Goal: Ask a question

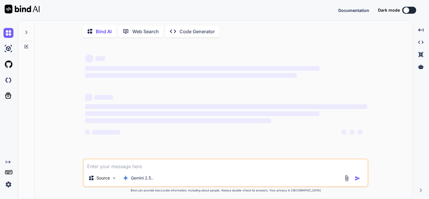
click at [68, 159] on div "‌ ‌ ‌ ‌ ‌ ‌ ‌ ‌ ‌ ‌ ‌ ‌ ‌ ‌ Source Gemini 2.5.. Created with Bind Always check …" at bounding box center [225, 121] width 373 height 158
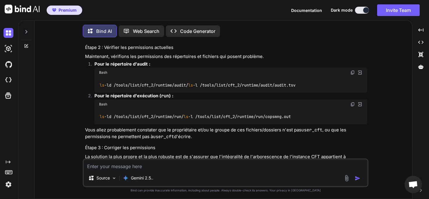
scroll to position [1, 0]
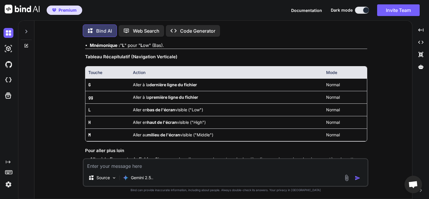
click at [132, 166] on textarea at bounding box center [226, 164] width 284 height 10
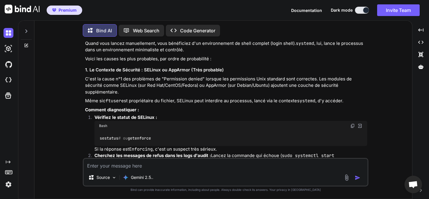
scroll to position [2459, 0]
type textarea "x"
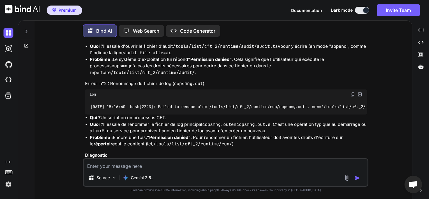
scroll to position [1, 0]
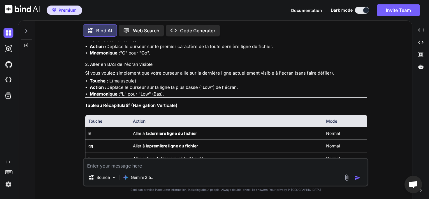
type textarea "x"
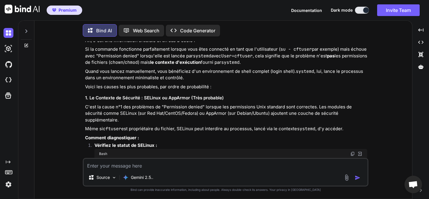
click at [133, 166] on textarea at bounding box center [226, 164] width 284 height 10
type textarea "D"
type textarea "x"
type textarea "De"
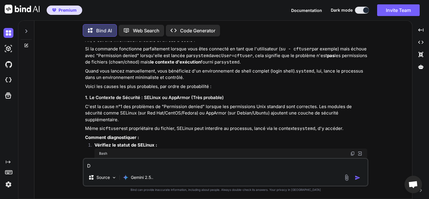
type textarea "x"
type textarea "Dep"
type textarea "x"
type textarea "Depu"
type textarea "x"
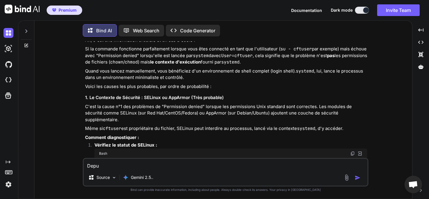
type textarea "Depui"
type textarea "x"
type textarea "Depuis"
type textarea "x"
type textarea "Depuis"
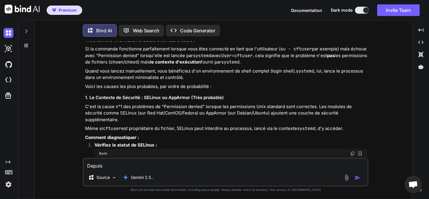
type textarea "x"
type textarea "Depuis l"
type textarea "x"
type textarea "Depuis la"
type textarea "x"
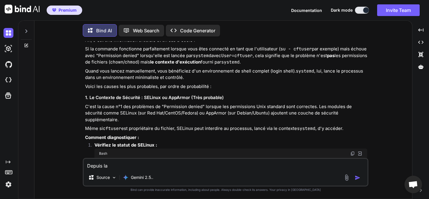
type textarea "Depuis la"
type textarea "x"
type textarea "Depuis la c"
type textarea "x"
type textarea "Depuis la co"
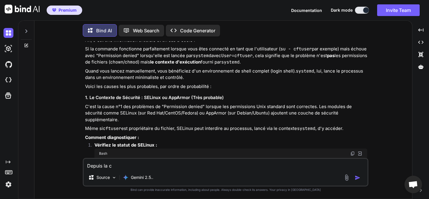
type textarea "x"
type textarea "Depuis la com"
type textarea "x"
type textarea "Depuis la comm"
type textarea "x"
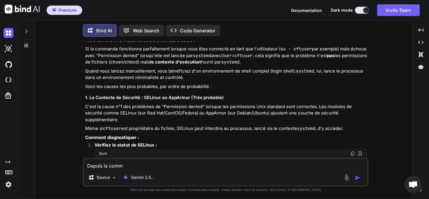
type textarea "Depuis la comma"
type textarea "x"
type textarea "Depuis la comman"
type textarea "x"
type textarea "Depuis la command"
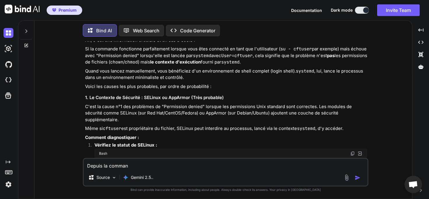
type textarea "x"
type textarea "Depuis la commande"
type textarea "x"
type textarea "Depuis la commande"
type textarea "x"
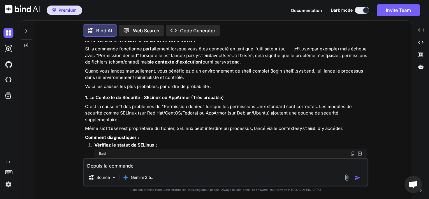
type textarea "Depuis la commande s"
type textarea "x"
type textarea "Depuis la commande su"
type textarea "x"
type textarea "Depuis la commande su"
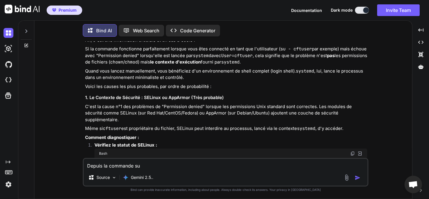
type textarea "x"
type textarea "Depuis la commande su d"
type textarea "x"
type textarea "Depuis la commande su de"
type textarea "x"
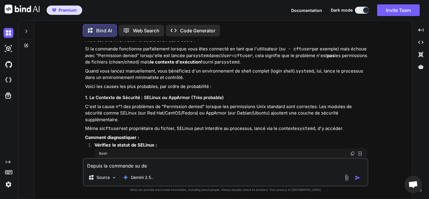
type textarea "Depuis la commande su d"
type textarea "x"
type textarea "Depuis la commande su"
type textarea "x"
type textarea "Depuis la commande su"
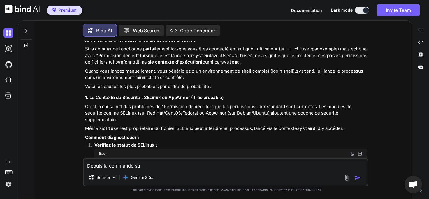
type textarea "x"
type textarea "Depuis la commande s"
type textarea "x"
type textarea "Depuis la commande s""
type textarea "x"
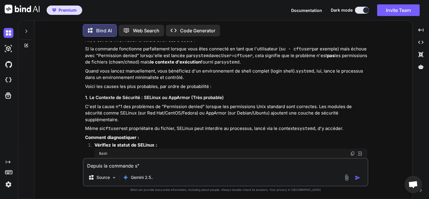
type textarea "Depuis la commande s"
type textarea "x"
type textarea "Depuis la commande su"
type textarea "x"
type textarea "Depuis la commande su'"
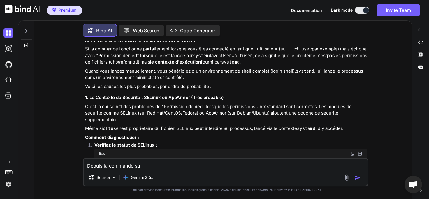
type textarea "x"
type textarea "Depuis la commande 'su'"
type textarea "x"
type textarea "Depuis la commande 'su'"
type textarea "x"
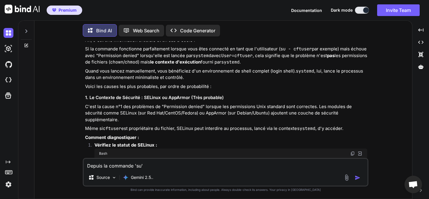
type textarea "Depuis la commande 'su' s"
type textarea "x"
type textarea "Depuis la commande 'su' so"
type textarea "x"
type textarea "Depuis la commande 'su' sou"
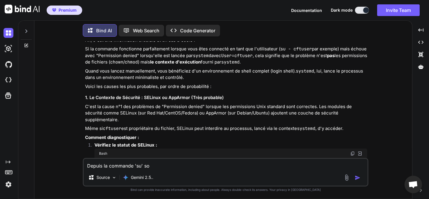
type textarea "x"
type textarea "Depuis la commande 'su' sous"
type textarea "x"
type textarea "Depuis la commande 'su' sous"
type textarea "x"
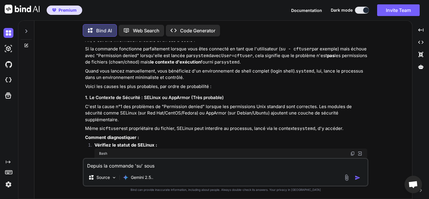
type textarea "Depuis la commande 'su' sous L"
type textarea "x"
type textarea "Depuis la commande 'su' sous Li"
type textarea "x"
type textarea "Depuis la commande 'su' sous Lin"
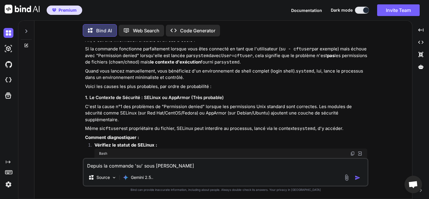
type textarea "x"
type textarea "Depuis la commande 'su' sous Linu"
type textarea "x"
type textarea "Depuis la commande 'su' sous Linux"
type textarea "x"
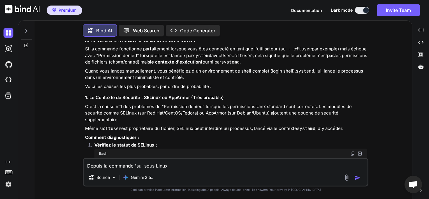
type textarea "Depuis la commande 'su' sous Linux"
type textarea "x"
type textarea "Depuis la commande 'su' sous Linux"
type textarea "x"
type textarea "Depuis la commande 'su' sous Linux,"
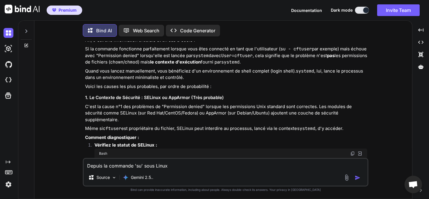
type textarea "x"
type textarea "Depuis la commande 'su' sous Linux,"
type textarea "x"
type textarea "Depuis la commande 'su' sous Linux, c"
type textarea "x"
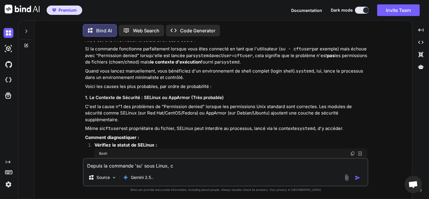
type textarea "Depuis la commande 'su' sous Linux, co"
type textarea "x"
type textarea "Depuis la commande 'su' sous Linux, com"
type textarea "x"
type textarea "Depuis la commande 'su' sous Linux, comm"
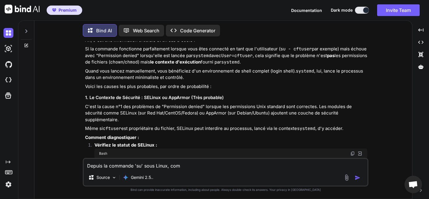
type textarea "x"
type textarea "Depuis la commande 'su' sous Linux, comme"
type textarea "x"
type textarea "Depuis la commande 'su' sous Linux, commen"
type textarea "x"
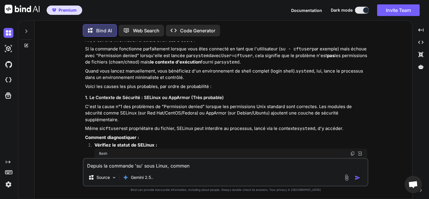
type textarea "Depuis la commande 'su' sous Linux, comment"
type textarea "x"
type textarea "Depuis la commande 'su' sous Linux, comment"
type textarea "x"
type textarea "Depuis la commande 'su' sous Linux, comment p"
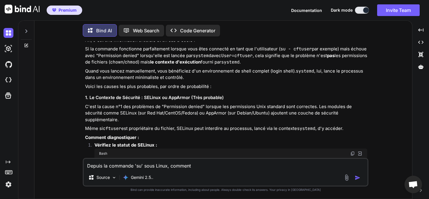
type textarea "x"
type textarea "Depuis la commande 'su' sous Linux, comment pu"
type textarea "x"
type textarea "Depuis la commande 'su' sous Linux, comment pui"
type textarea "x"
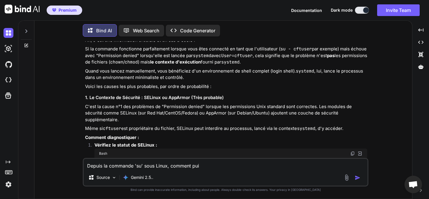
type textarea "Depuis la commande 'su' sous Linux, comment puis"
type textarea "x"
type textarea "Depuis la commande 'su' sous Linux, comment puis"
type textarea "x"
type textarea "Depuis la commande 'su' sous Linux, comment puis d"
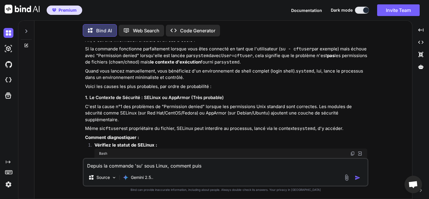
type textarea "x"
type textarea "Depuis la commande 'su' sous Linux, comment puis de"
type textarea "x"
type textarea "Depuis la commande 'su' sous Linux, comment puis d"
type textarea "x"
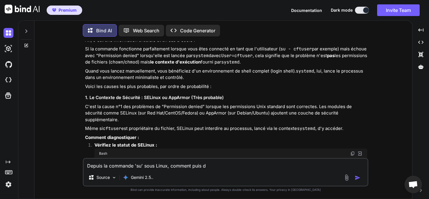
type textarea "Depuis la commande 'su' sous Linux, comment puis"
type textarea "x"
type textarea "Depuis la commande 'su' sous Linux, comment puis"
type textarea "x"
type textarea "Depuis la commande 'su' sous Linux, comment puis"
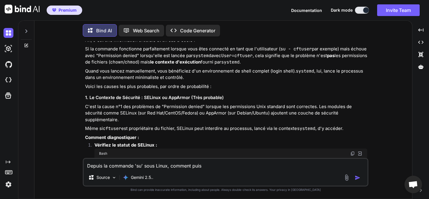
type textarea "x"
type textarea "Depuis la commande 'su' sous Linux, comment puis j"
type textarea "x"
type textarea "Depuis la commande 'su' sous Linux, comment puis je"
type textarea "x"
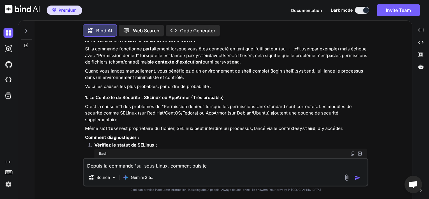
type textarea "Depuis la commande 'su' sous Linux, comment puis je"
type textarea "x"
type textarea "Depuis la commande 'su' sous Linux, comment puis je s"
type textarea "x"
type textarea "Depuis la commande 'su' sous Linux, comment puis je su"
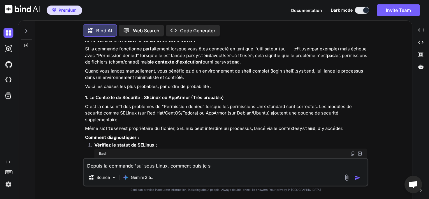
type textarea "x"
type textarea "Depuis la commande 'su' sous Linux, comment puis je su"
type textarea "x"
type textarea "Depuis la commande 'su' sous Linux, comment puis je su -"
type textarea "x"
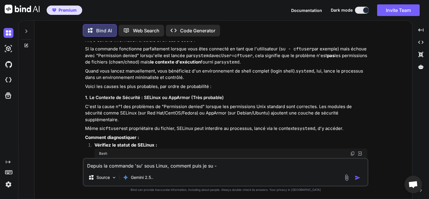
type textarea "Depuis la commande 'su' sous Linux, comment puis je su -"
type textarea "x"
type textarea "Depuis la commande 'su' sous Linux, comment puis je su - u"
type textarea "x"
type textarea "Depuis la commande 'su' sous Linux, comment puis je su - ut"
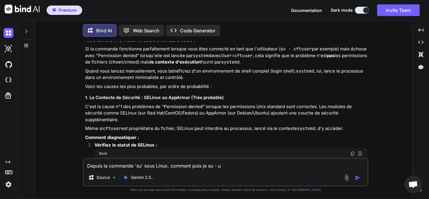
type textarea "x"
type textarea "Depuis la commande 'su' sous Linux, comment puis je su - uti"
type textarea "x"
type textarea "Depuis la commande 'su' sous Linux, comment puis je su - util"
type textarea "x"
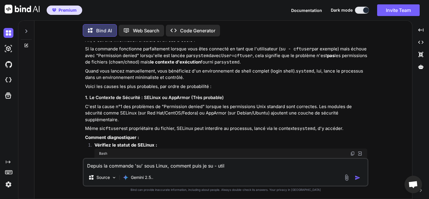
type textarea "Depuis la commande 'su' sous Linux, comment puis je su - utili"
type textarea "x"
type textarea "Depuis la commande 'su' sous Linux, comment puis je su - utilis"
type textarea "x"
type textarea "Depuis la commande 'su' sous Linux, comment puis je su - utilisa"
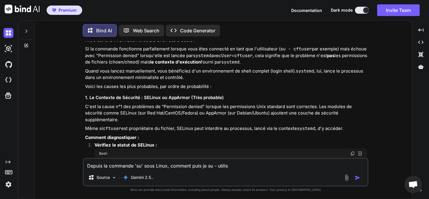
type textarea "x"
type textarea "Depuis la commande 'su' sous Linux, comment puis je su - utilisat"
type textarea "x"
type textarea "Depuis la commande 'su' sous Linux, comment puis je su - utilisate"
type textarea "x"
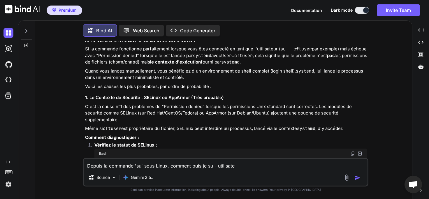
type textarea "Depuis la commande 'su' sous Linux, comment puis je su - utilisateu"
type textarea "x"
type textarea "Depuis la commande 'su' sous Linux, comment puis je su - utilisateur"
type textarea "x"
type textarea "Depuis la commande 'su' sous Linux, comment puis je su - utilisateur"
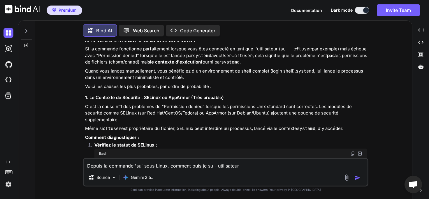
type textarea "x"
type textarea "Depuis la commande 'su' sous Linux, comment puis je su - utilisateur"
type textarea "x"
type textarea "Depuis la commande 'su' sous Linux, comment puis je su - utilisateur""
type textarea "x"
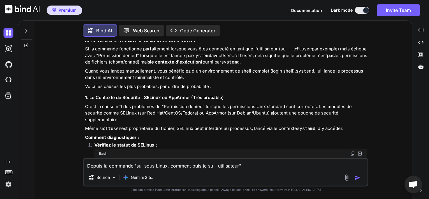
type textarea "Depuis la commande 'su' sous Linux, comment puis je "su - utilisateur""
type textarea "x"
type textarea "Depuis la commande 'su' sous Linux, comment puis je "su - utilisateur""
type textarea "x"
type textarea "Depuis la commande 'su' sous Linux, comment puis je "su - utilisateur" e"
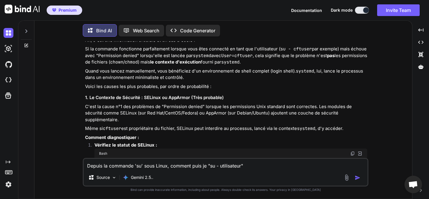
type textarea "x"
type textarea "Depuis la commande 'su' sous Linux, comment puis je "su - utilisateur" et"
type textarea "x"
type textarea "Depuis la commande 'su' sous Linux, comment puis je "su - utilisateur" et"
type textarea "x"
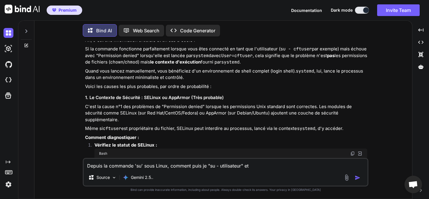
type textarea "Depuis la commande 'su' sous Linux, comment puis je "su - utilisateur" et l"
type textarea "x"
type textarea "Depuis la commande 'su' sous Linux, comment puis je "su - utilisateur" et la"
type textarea "x"
type textarea "Depuis la commande 'su' sous Linux, comment puis je "su - utilisateur" et lan"
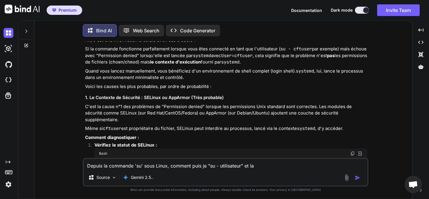
type textarea "x"
type textarea "Depuis la commande 'su' sous Linux, comment puis je "su - utilisateur" et lanc"
type textarea "x"
type textarea "Depuis la commande 'su' sous Linux, comment puis je "su - utilisateur" et lance"
type textarea "x"
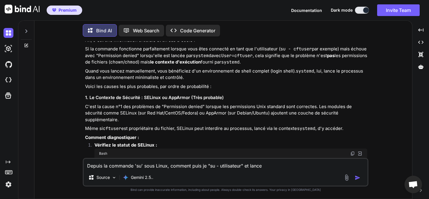
type textarea "Depuis la commande 'su' sous Linux, comment puis je "su - utilisateur" et lancer"
click at [358, 177] on img "button" at bounding box center [358, 178] width 6 height 6
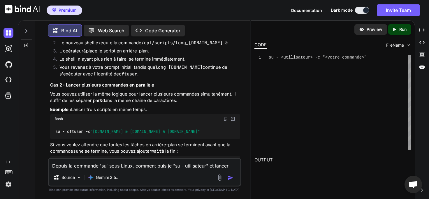
scroll to position [3959, 0]
